Goal: Find contact information: Find contact information

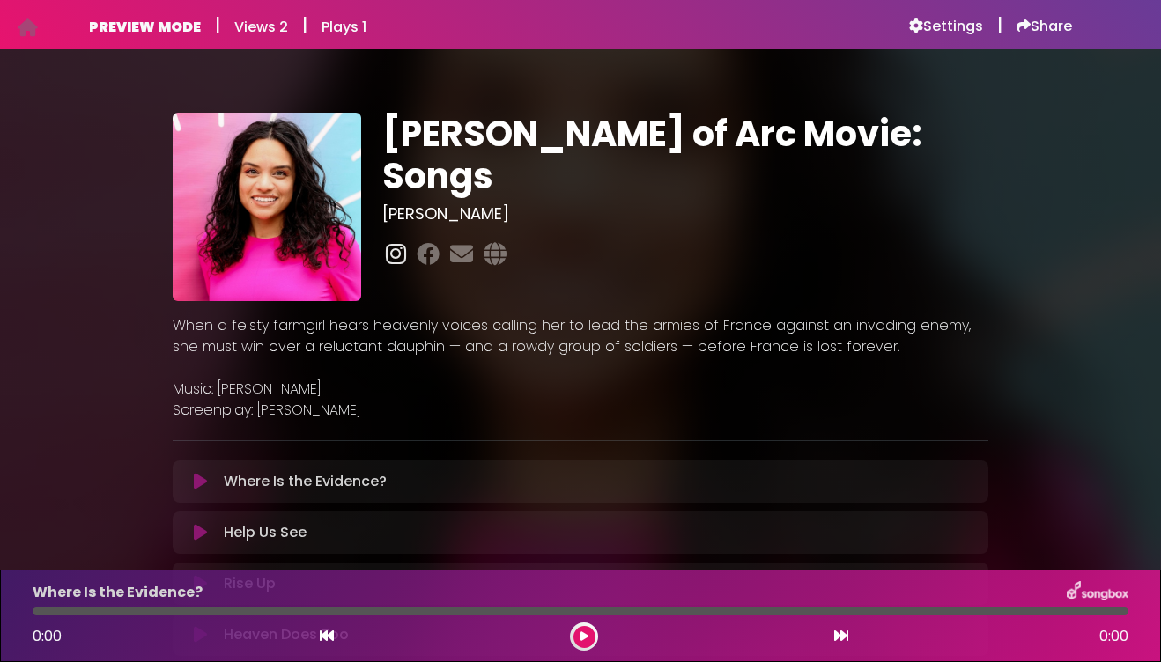
click at [401, 242] on icon at bounding box center [395, 253] width 27 height 23
click at [456, 242] on icon at bounding box center [462, 253] width 30 height 23
click at [461, 242] on icon at bounding box center [462, 253] width 30 height 23
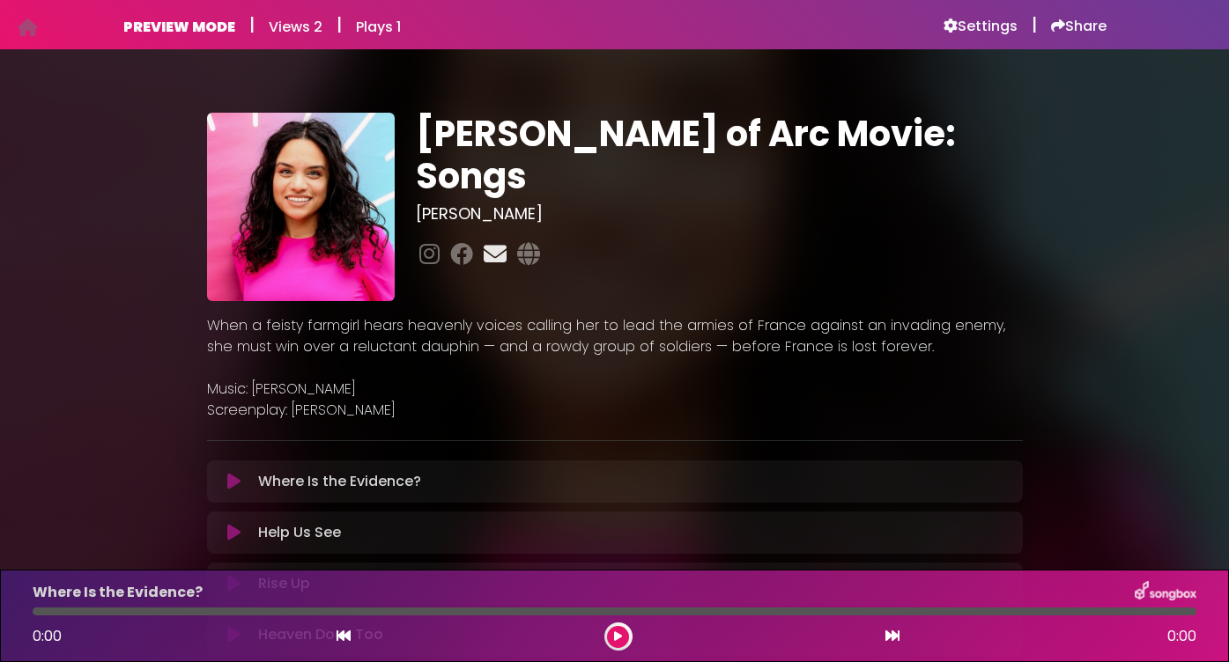
click at [491, 242] on icon at bounding box center [495, 253] width 30 height 23
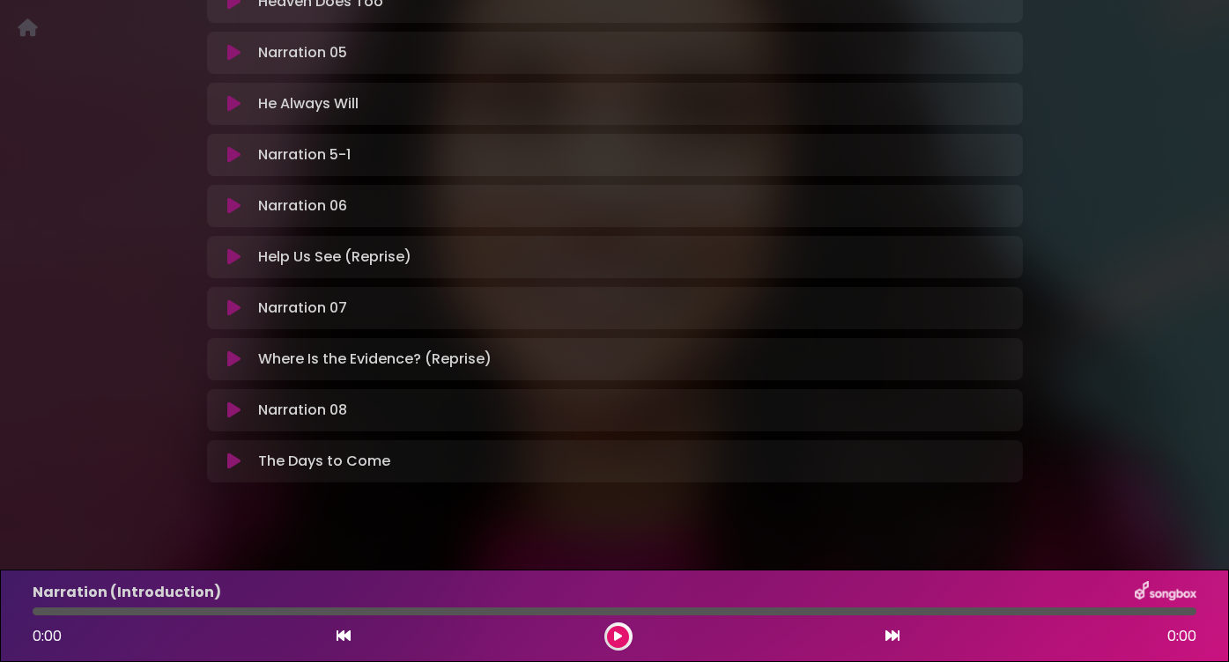
scroll to position [964, 0]
